Goal: Task Accomplishment & Management: Manage account settings

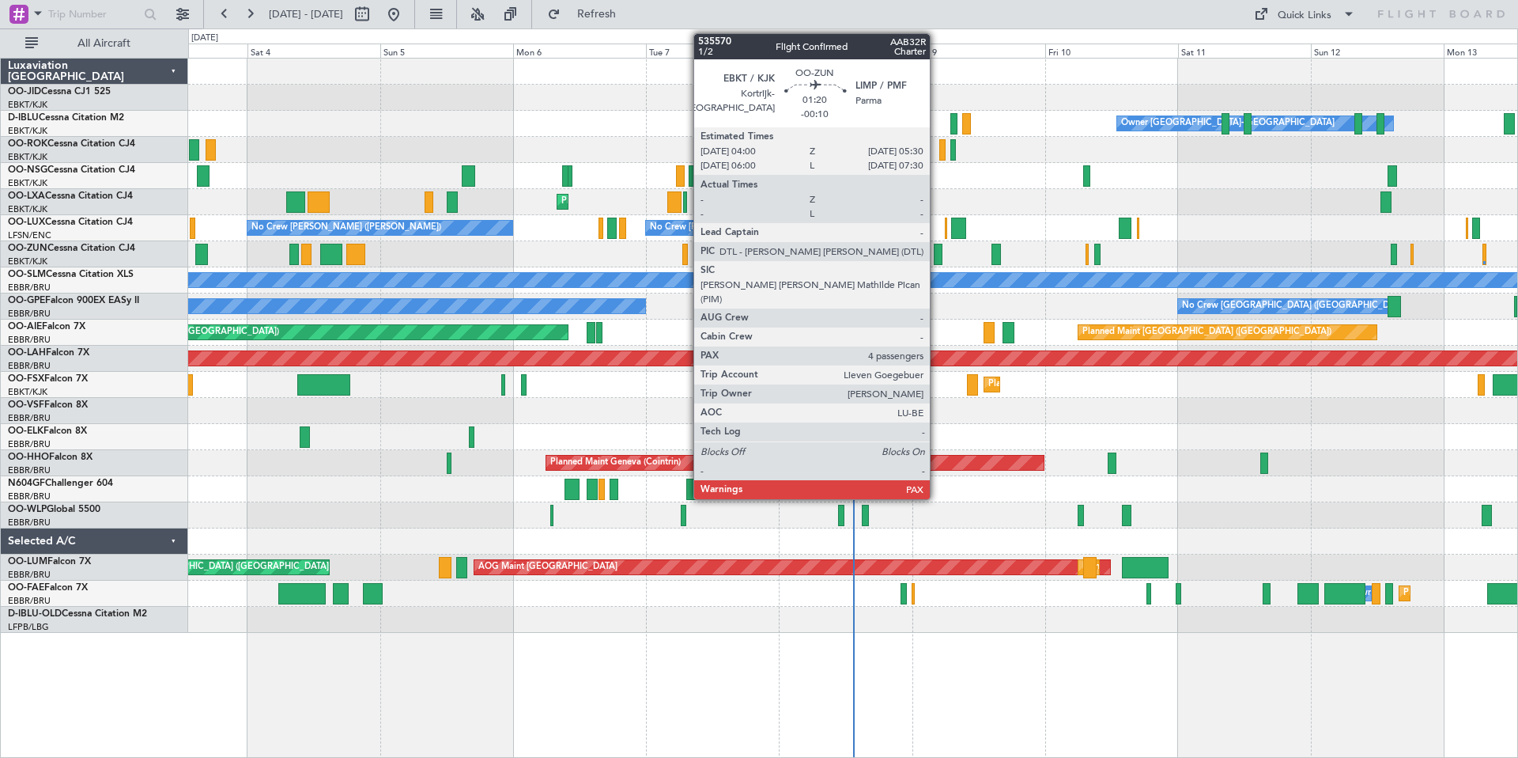
click at [937, 252] on div at bounding box center [938, 254] width 9 height 21
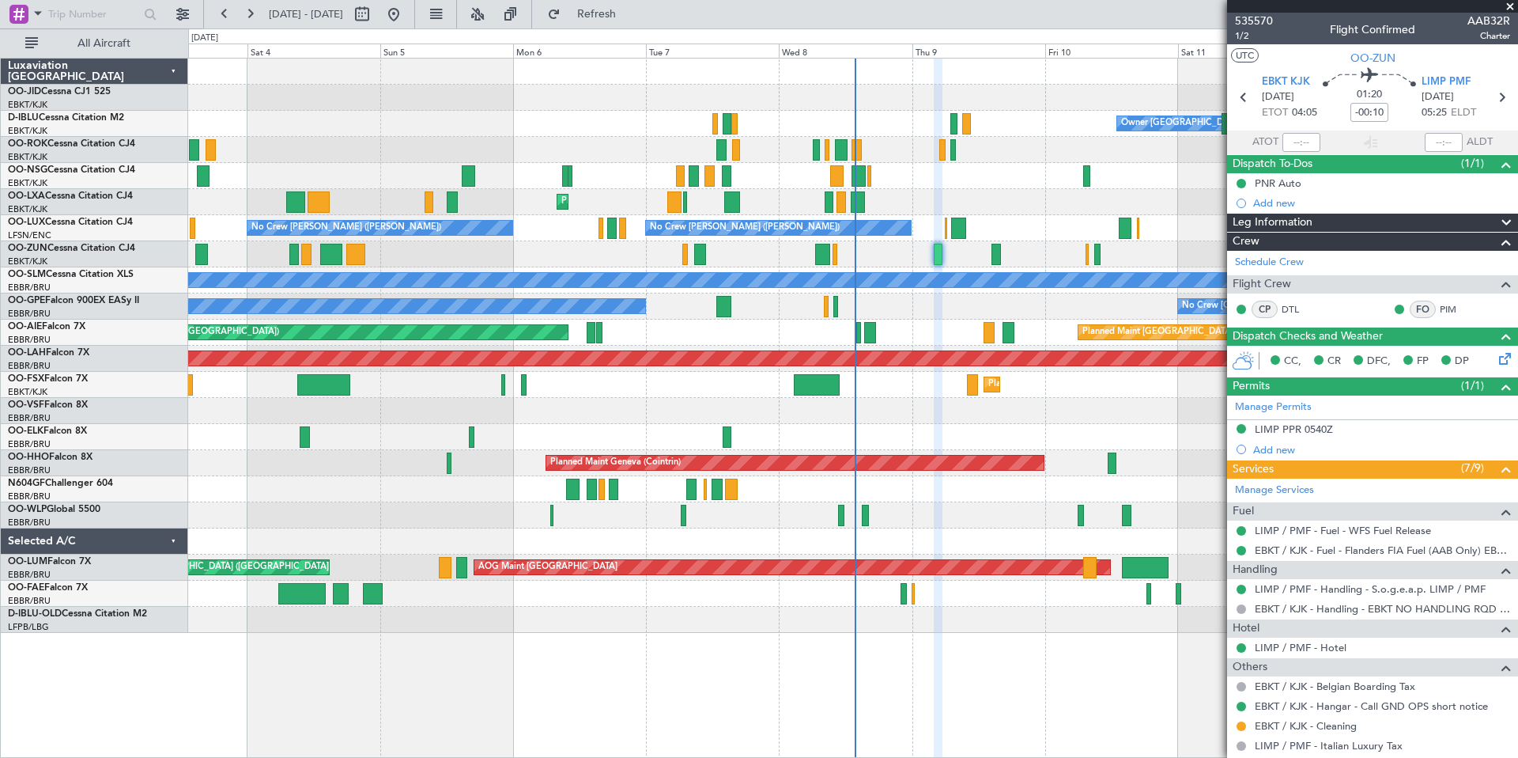
click at [1511, 6] on span at bounding box center [1510, 7] width 16 height 14
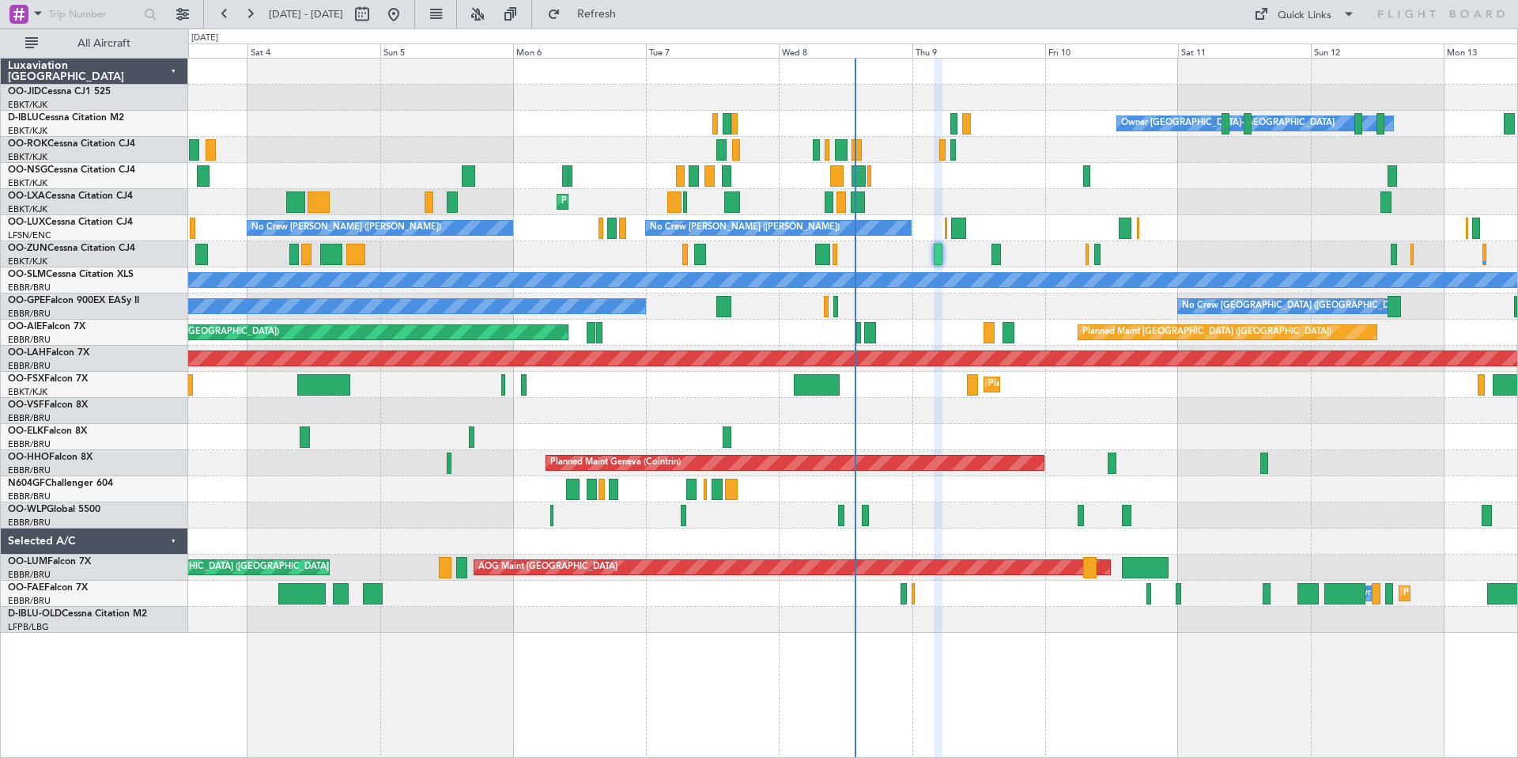
type input "0"
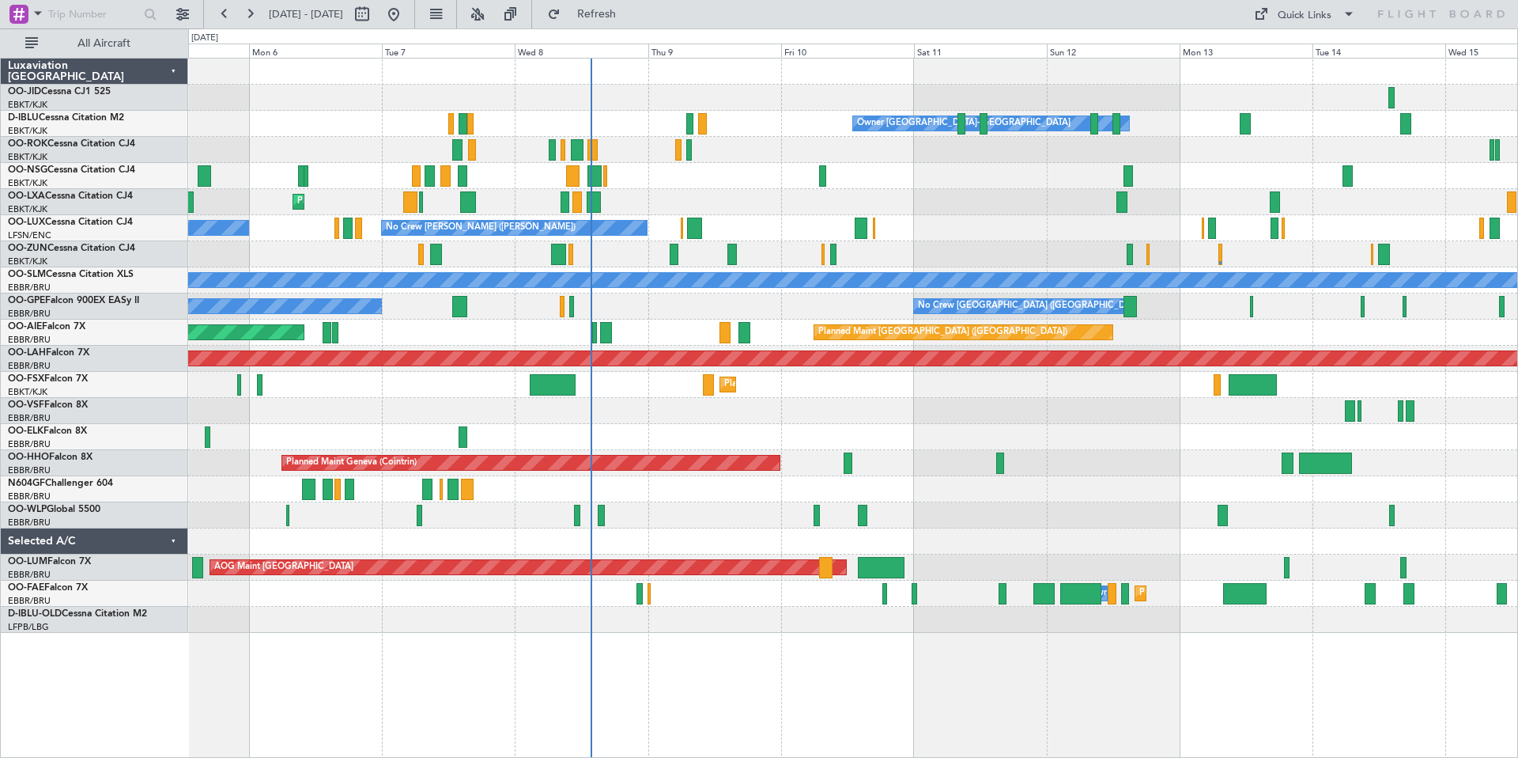
click at [986, 77] on div "Owner [GEOGRAPHIC_DATA]-[GEOGRAPHIC_DATA] No Crew Kortrijk-[GEOGRAPHIC_DATA] Pl…" at bounding box center [852, 346] width 1329 height 574
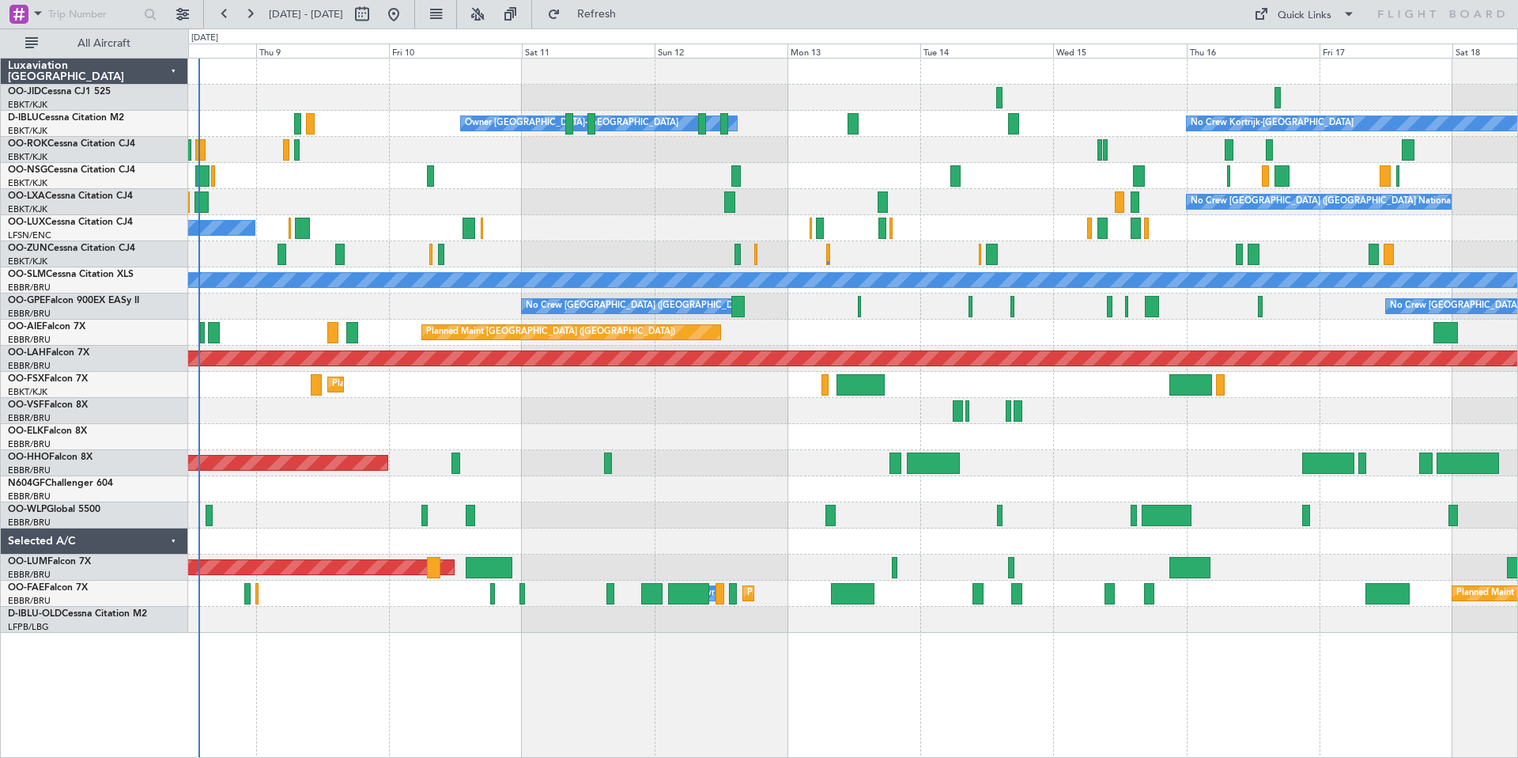
click at [945, 75] on div at bounding box center [852, 72] width 1329 height 26
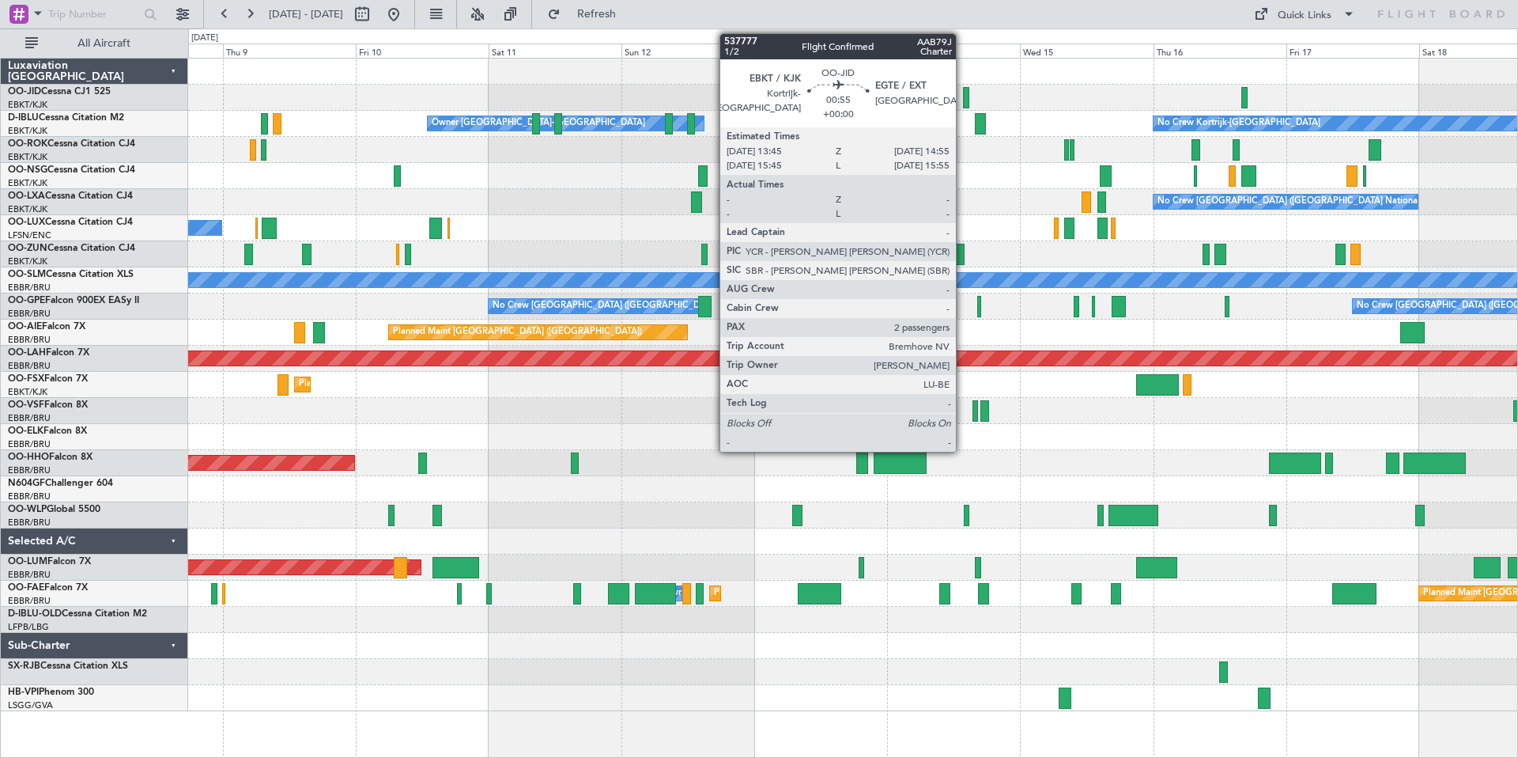
click at [963, 93] on div at bounding box center [966, 97] width 7 height 21
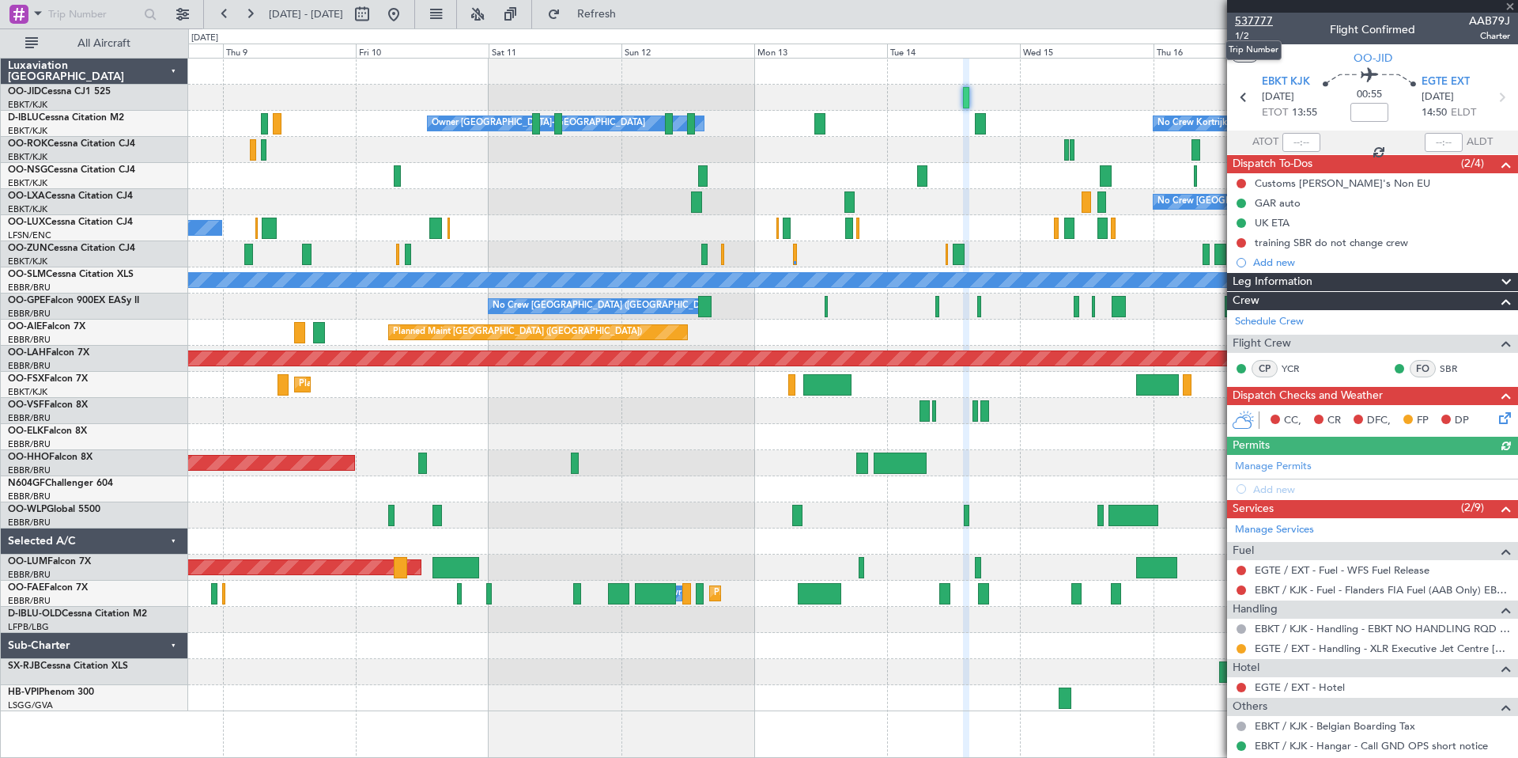
click at [1246, 21] on span "537777" at bounding box center [1254, 21] width 38 height 17
click at [1416, 7] on div at bounding box center [1372, 6] width 291 height 13
click at [1512, 6] on span at bounding box center [1510, 7] width 16 height 14
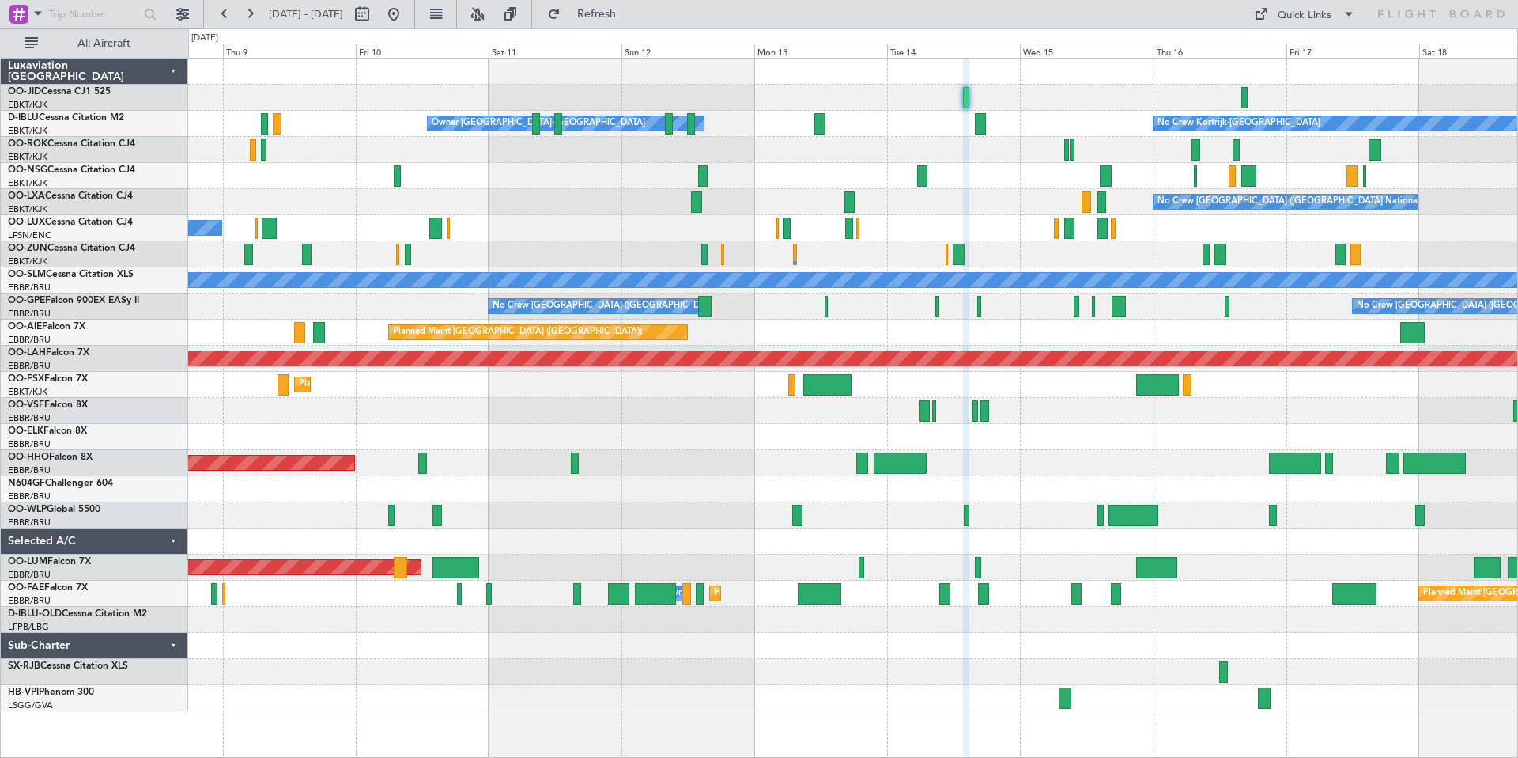
type input "0"
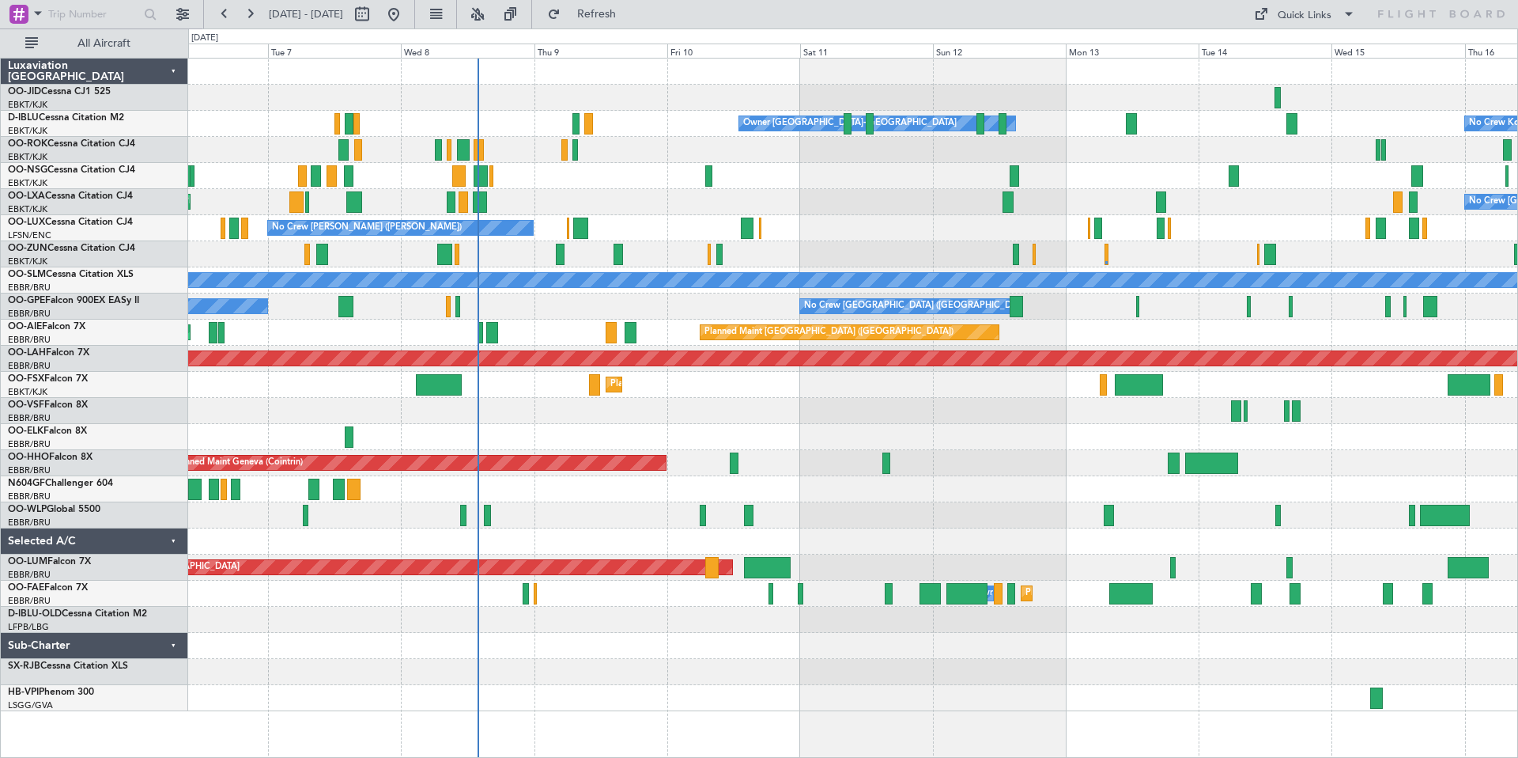
click at [1310, 189] on div "Owner [GEOGRAPHIC_DATA]-[GEOGRAPHIC_DATA] No Crew Kortrijk-[GEOGRAPHIC_DATA] No…" at bounding box center [852, 385] width 1329 height 652
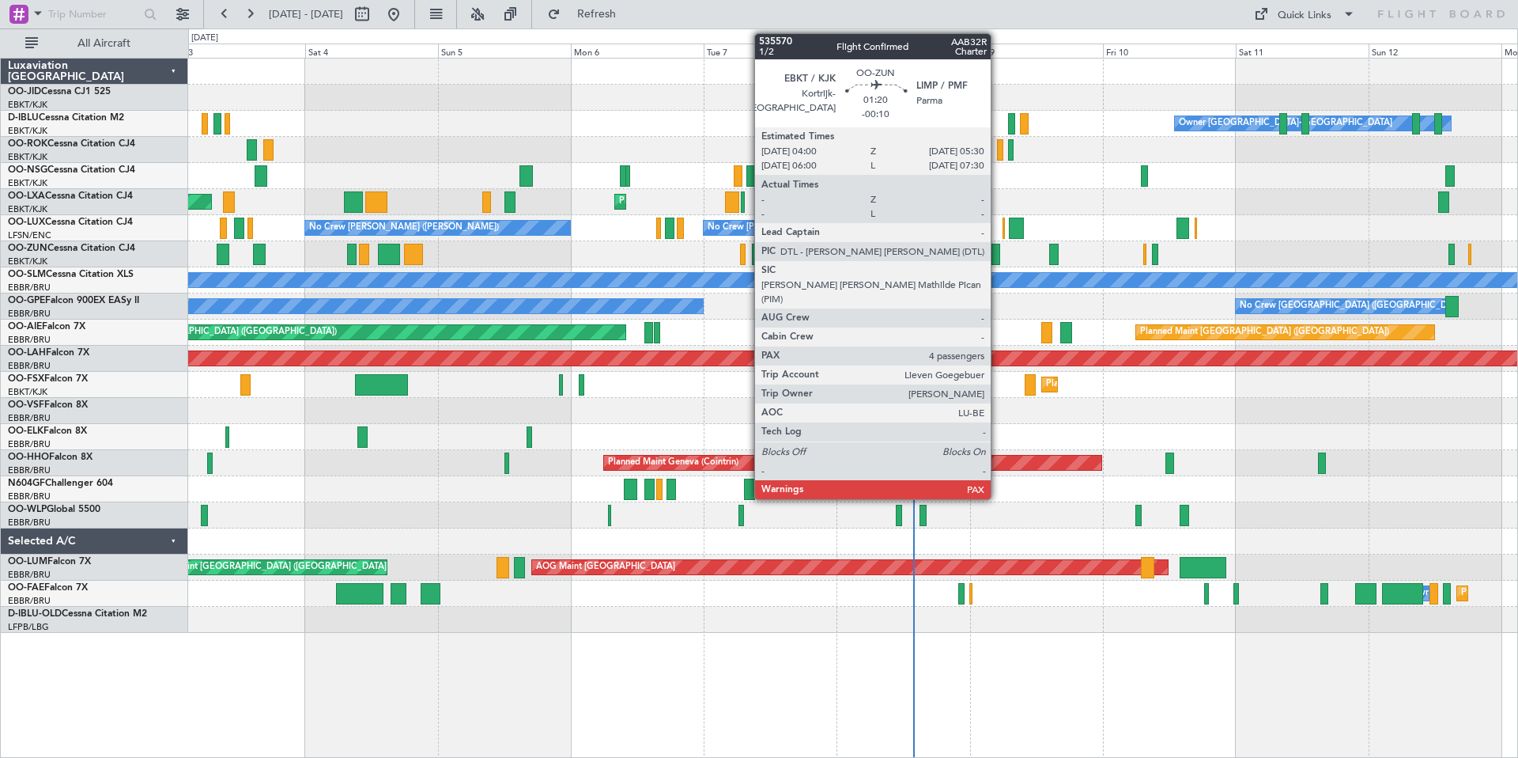
click at [998, 254] on div at bounding box center [996, 254] width 9 height 21
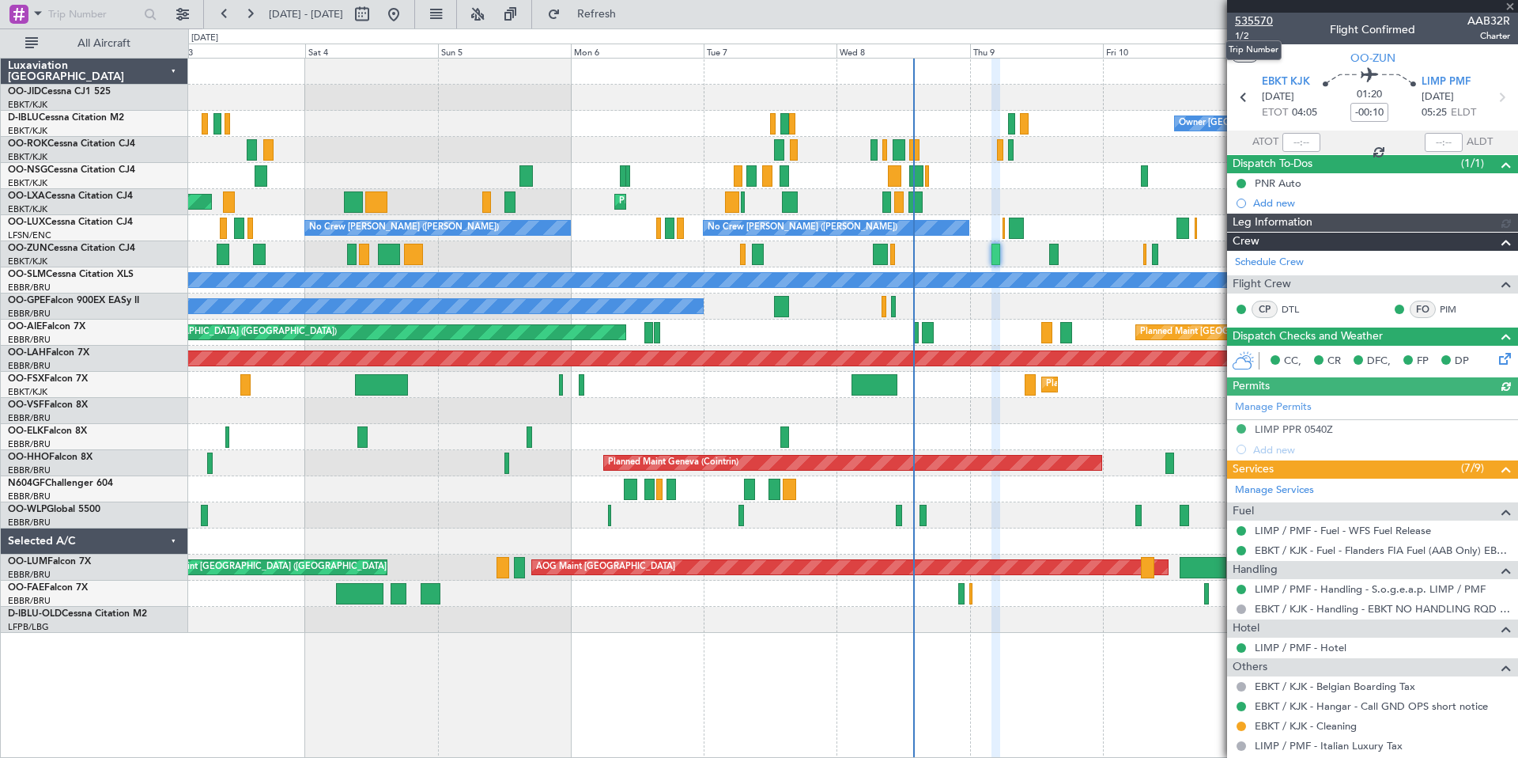
click at [1259, 18] on span "535570" at bounding box center [1254, 21] width 38 height 17
click at [1038, 191] on div "Planned Maint Kortrijk-[GEOGRAPHIC_DATA] AOG Maint [GEOGRAPHIC_DATA]" at bounding box center [852, 202] width 1329 height 26
click at [1510, 3] on span at bounding box center [1510, 7] width 16 height 14
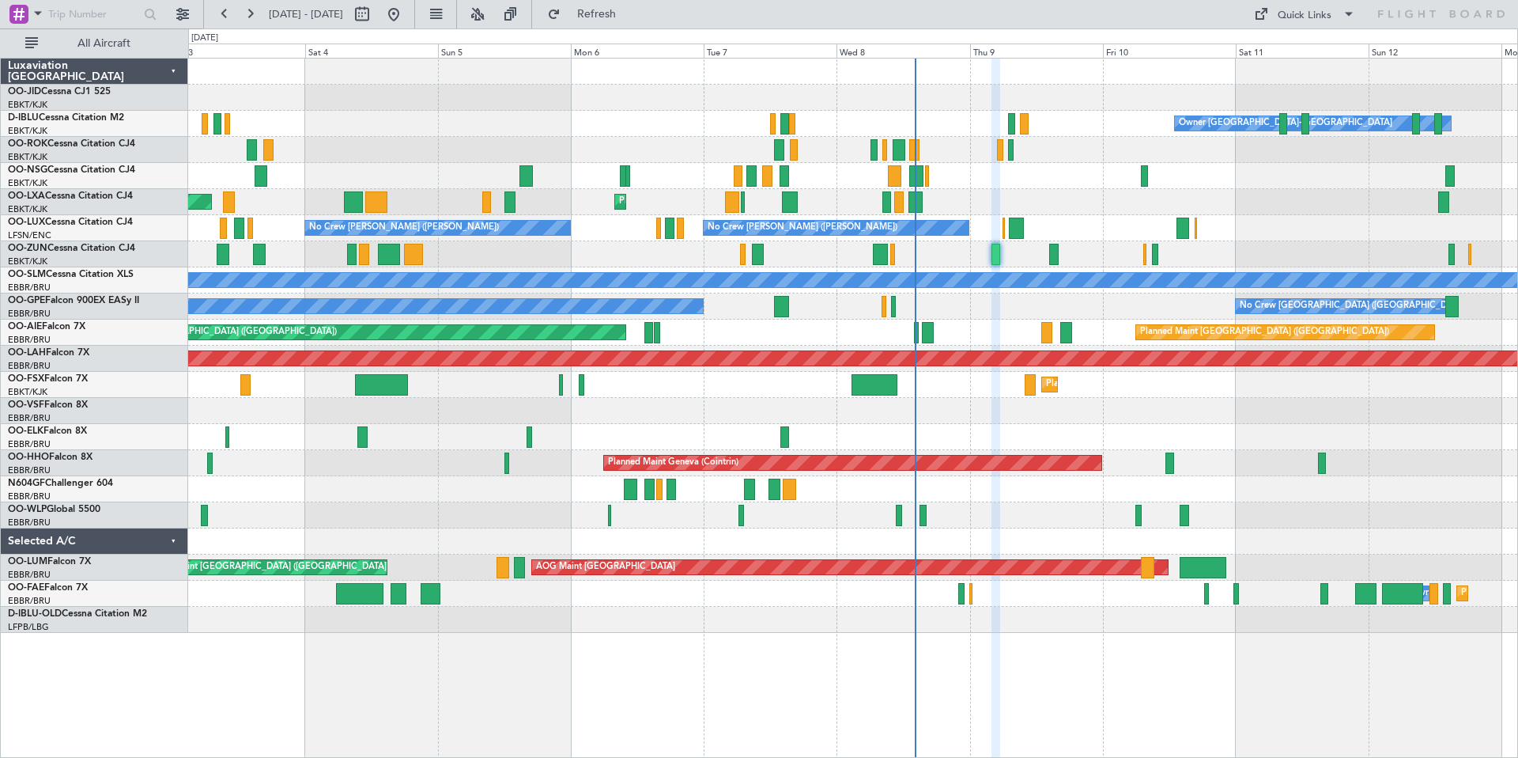
type input "0"
